Goal: Transaction & Acquisition: Purchase product/service

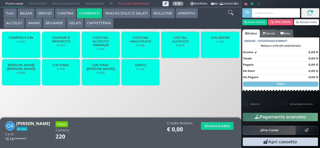
click at [139, 67] on span "SPRITZ" at bounding box center [140, 65] width 11 height 4
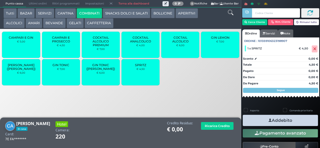
click at [140, 67] on span "SPRITZ" at bounding box center [140, 65] width 11 height 4
click at [63, 67] on span "GIN TONIC" at bounding box center [61, 65] width 17 height 4
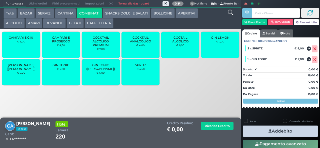
click at [282, 128] on button "Addebito" at bounding box center [280, 131] width 75 height 11
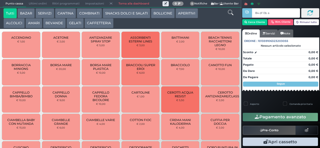
type input "84 df 0b af"
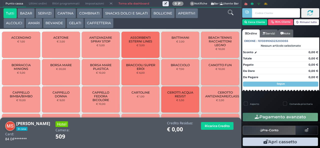
click at [137, 14] on button "SNACKS DOLCI E SALATI" at bounding box center [127, 13] width 48 height 10
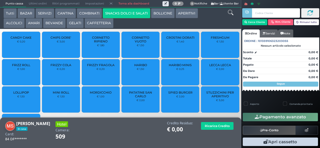
click at [138, 98] on span "PATATINE SAN CARLO" at bounding box center [141, 95] width 30 height 8
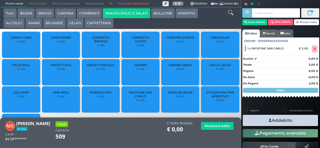
click at [277, 119] on button "Addebito" at bounding box center [280, 120] width 75 height 11
